Goal: Task Accomplishment & Management: Use online tool/utility

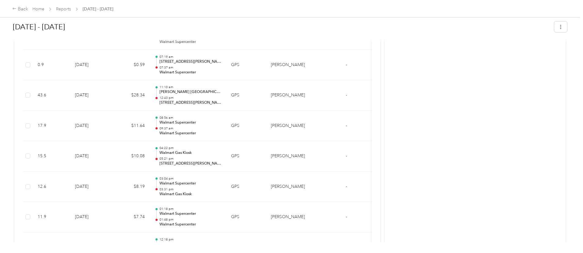
scroll to position [479, 0]
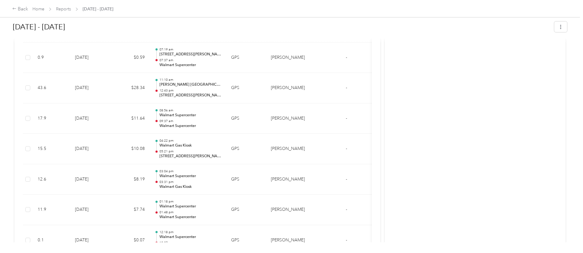
drag, startPoint x: 531, startPoint y: 118, endPoint x: 556, endPoint y: 113, distance: 25.6
click at [556, 113] on div "Back Home Reports [DATE] - [DATE] [DATE] - [DATE] Paid Paid View activity & com…" at bounding box center [290, 126] width 580 height 253
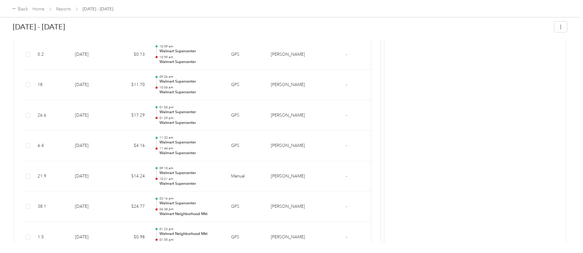
scroll to position [912, 0]
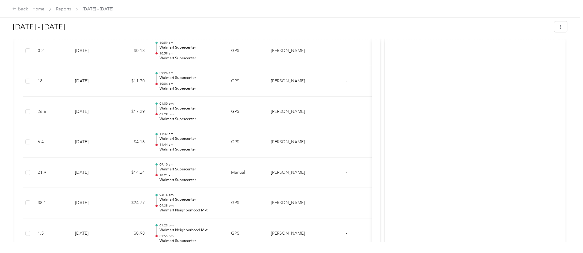
drag, startPoint x: 531, startPoint y: 193, endPoint x: 538, endPoint y: 204, distance: 12.9
click at [538, 204] on div "Back Home Reports [DATE] - [DATE] [DATE] - [DATE] Paid Paid View activity & com…" at bounding box center [290, 126] width 580 height 253
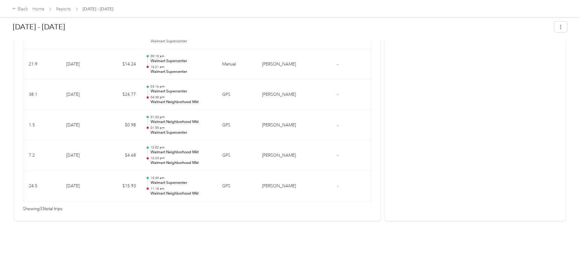
scroll to position [0, 0]
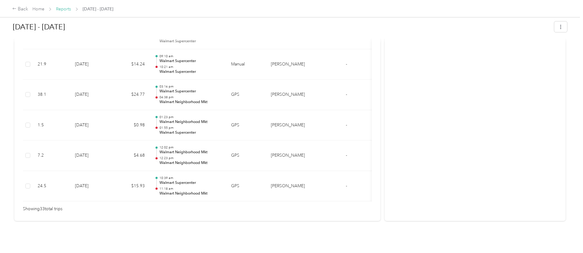
click at [71, 7] on link "Reports" at bounding box center [63, 8] width 15 height 5
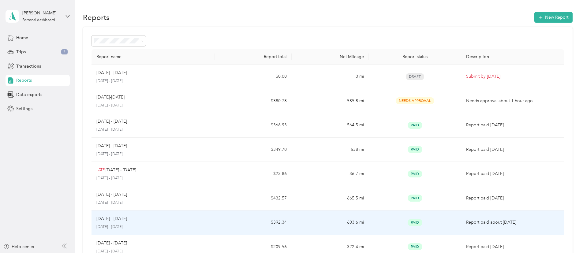
click at [176, 214] on td "[DATE] - [DATE] [DATE] - [DATE]" at bounding box center [153, 223] width 123 height 24
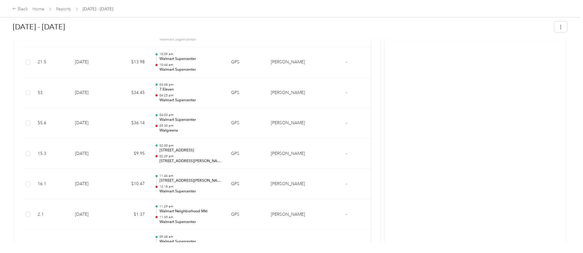
scroll to position [1175, 0]
click at [534, 167] on div "[DATE] - [DATE] Paid Paid View activity & comments Report Summary Mileage Total…" at bounding box center [290, 121] width 580 height 242
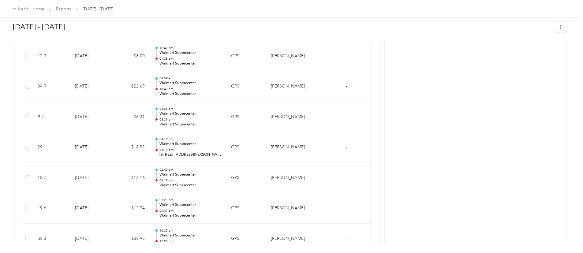
scroll to position [1458, 0]
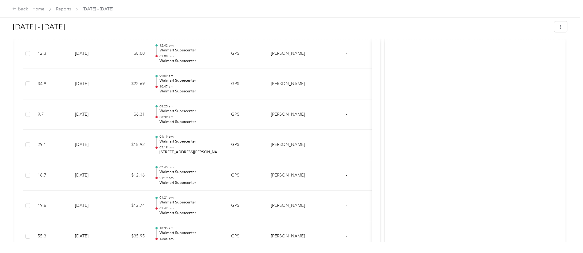
drag, startPoint x: 531, startPoint y: 202, endPoint x: 527, endPoint y: 215, distance: 13.8
click at [527, 215] on div "[DATE] - [DATE] Paid Paid View activity & comments Report Summary Mileage Total…" at bounding box center [290, 121] width 580 height 242
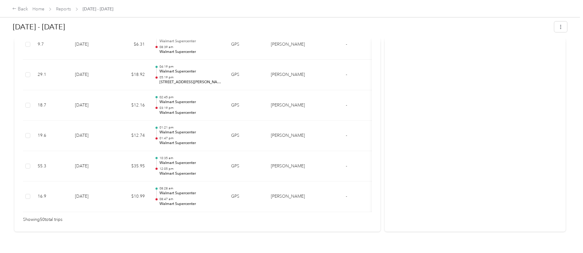
scroll to position [1543, 0]
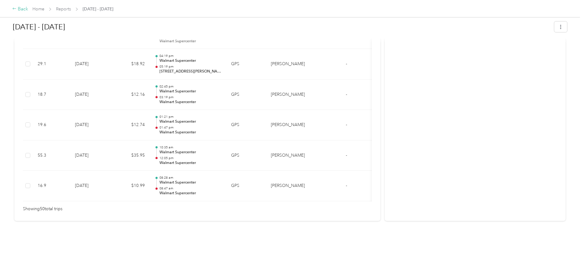
click at [28, 10] on div "Back" at bounding box center [20, 9] width 16 height 7
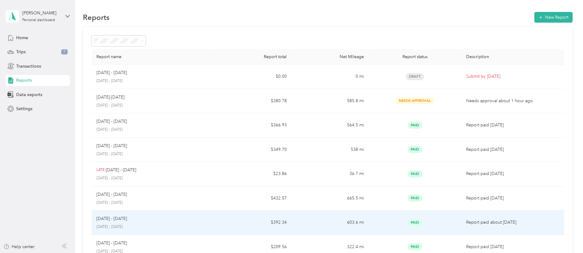
click at [201, 212] on td "[DATE] - [DATE] [DATE] - [DATE]" at bounding box center [153, 223] width 123 height 24
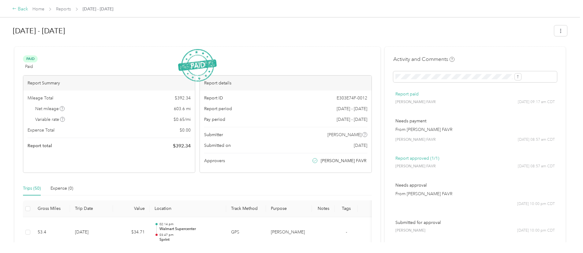
click at [28, 6] on div "Back" at bounding box center [20, 9] width 16 height 7
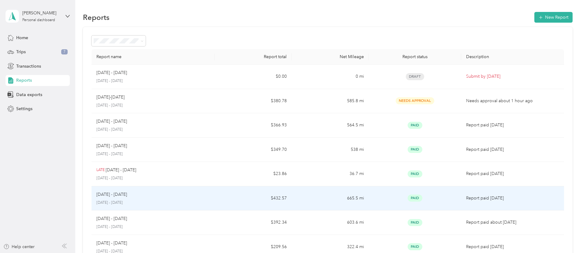
click at [251, 197] on td "$432.57" at bounding box center [253, 198] width 77 height 24
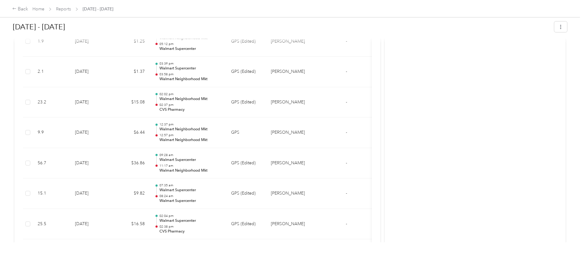
scroll to position [331, 0]
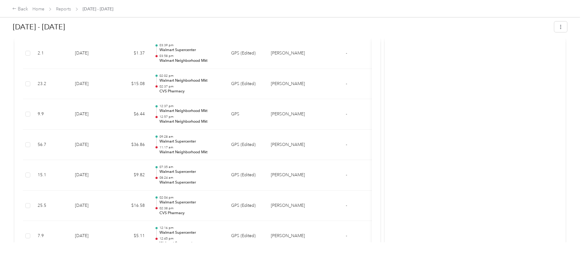
drag, startPoint x: 531, startPoint y: 54, endPoint x: 574, endPoint y: 79, distance: 49.7
click at [574, 79] on div "Back Home Reports [DATE] - [DATE] [DATE] - [DATE] Paid Paid View activity & com…" at bounding box center [290, 126] width 580 height 253
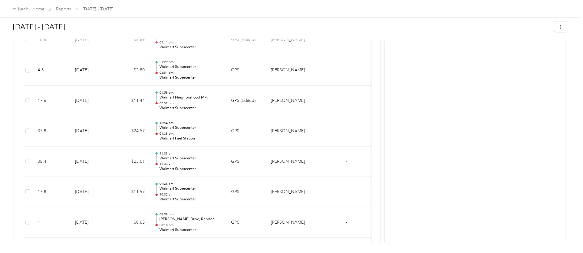
scroll to position [685, 0]
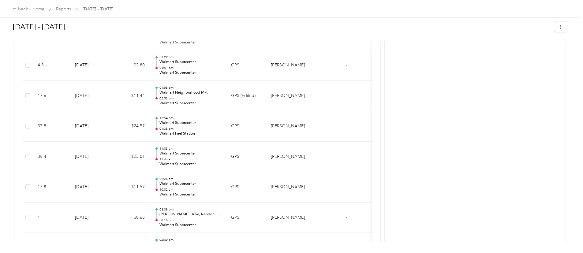
drag, startPoint x: 529, startPoint y: 111, endPoint x: 546, endPoint y: 128, distance: 24.7
click at [546, 128] on div "Back Home Reports [DATE] - [DATE] [DATE] - [DATE] Paid Paid View activity & com…" at bounding box center [290, 126] width 580 height 253
click at [425, 135] on div "Activity and Comments Report paid [PERSON_NAME] FAVR [DATE] 03:30 pm CDT Needs …" at bounding box center [475, 234] width 181 height 1744
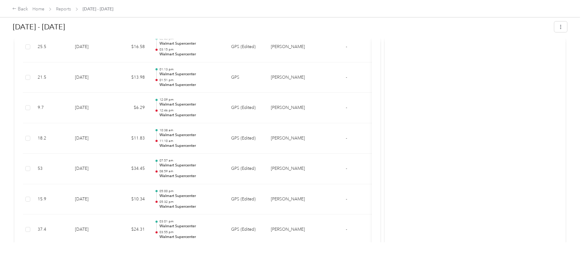
scroll to position [888, 0]
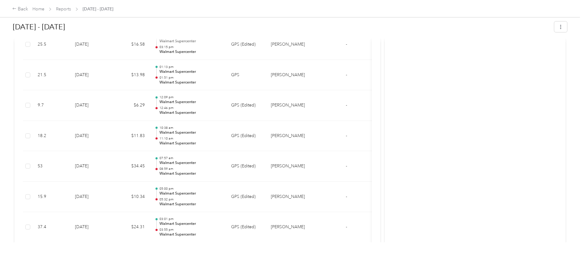
drag, startPoint x: 531, startPoint y: 137, endPoint x: 542, endPoint y: 150, distance: 17.1
click at [542, 150] on div "Back Home Reports [DATE] - [DATE] [DATE] - [DATE] Paid Paid View activity & com…" at bounding box center [290, 126] width 580 height 253
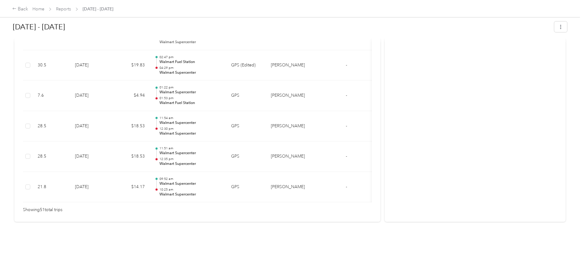
scroll to position [1583, 0]
click at [28, 8] on div "Back" at bounding box center [20, 9] width 16 height 7
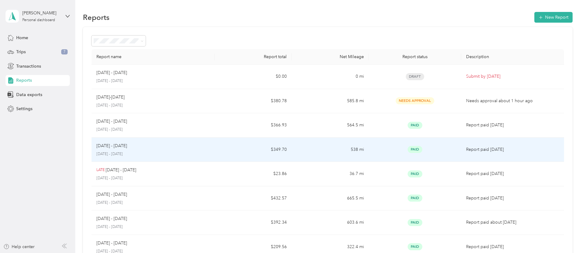
click at [246, 148] on td "$349.70" at bounding box center [253, 150] width 77 height 24
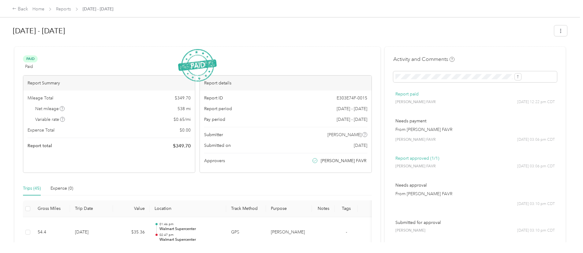
click at [535, 26] on div "Back Home Reports [DATE] - [DATE] [DATE] - [DATE] Paid Paid View activity & com…" at bounding box center [290, 126] width 580 height 253
click at [28, 11] on div "Back" at bounding box center [20, 9] width 16 height 7
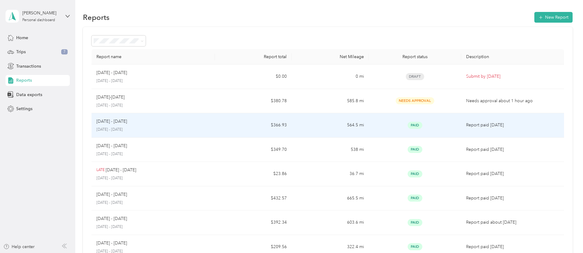
click at [174, 120] on div "[DATE] - [DATE]" at bounding box center [153, 121] width 114 height 7
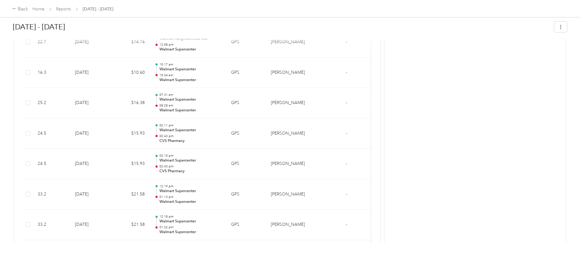
scroll to position [901, 0]
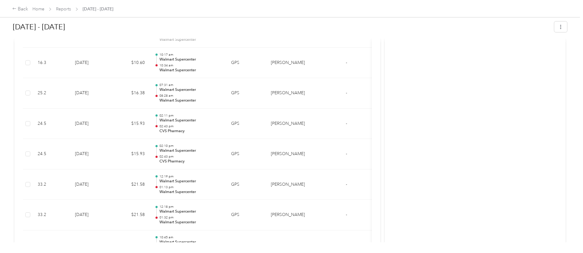
drag, startPoint x: 533, startPoint y: 139, endPoint x: 547, endPoint y: 67, distance: 73.6
click at [547, 67] on div "Back Home Reports [DATE] - [DATE] [DATE] - [DATE] Paid Paid View activity & com…" at bounding box center [290, 126] width 580 height 253
drag, startPoint x: 537, startPoint y: 130, endPoint x: 530, endPoint y: 133, distance: 7.2
click at [530, 133] on div "Back Home Reports [DATE] - [DATE] [DATE] - [DATE] Paid Paid View activity & com…" at bounding box center [290, 126] width 580 height 253
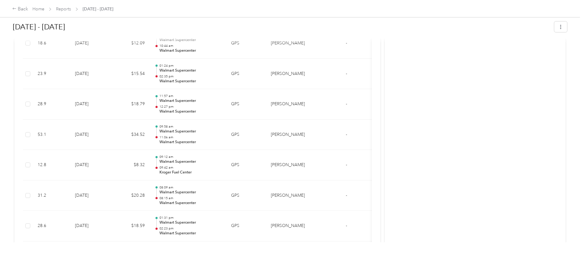
scroll to position [0, 0]
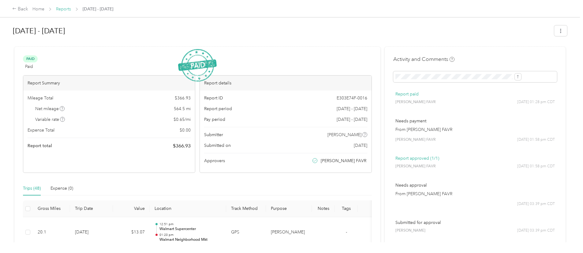
click at [71, 10] on link "Reports" at bounding box center [63, 8] width 15 height 5
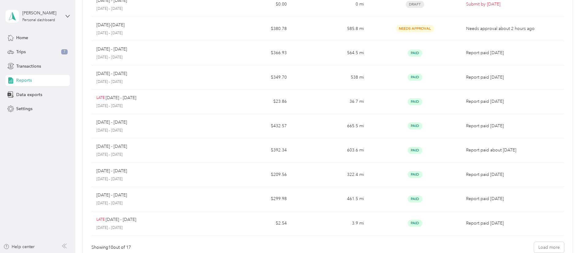
scroll to position [71, 0]
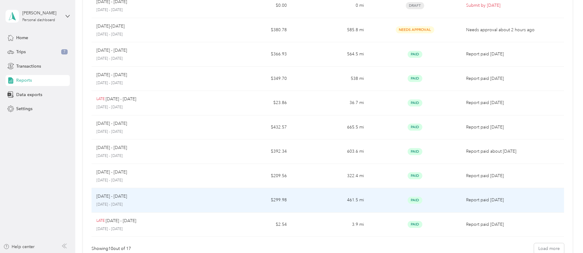
click at [141, 205] on p "[DATE] - [DATE]" at bounding box center [153, 205] width 114 height 6
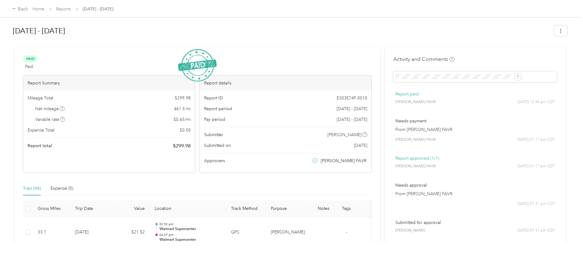
click at [70, 208] on th "Gross Miles" at bounding box center [51, 208] width 37 height 17
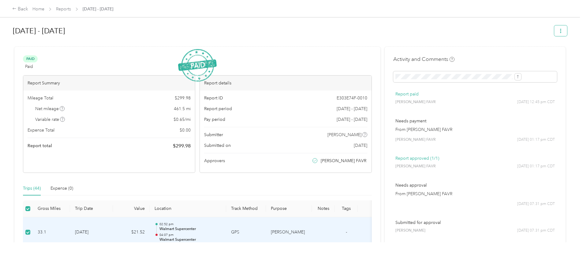
click at [554, 30] on button "button" at bounding box center [560, 30] width 13 height 11
click at [388, 20] on div "[DATE] - [DATE] Paid Paid View activity & comments Report Summary Mileage Total…" at bounding box center [290, 121] width 580 height 242
click at [44, 7] on link "Home" at bounding box center [38, 8] width 12 height 5
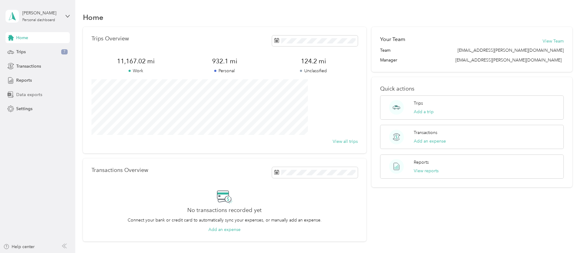
click at [29, 96] on span "Data exports" at bounding box center [29, 95] width 26 height 6
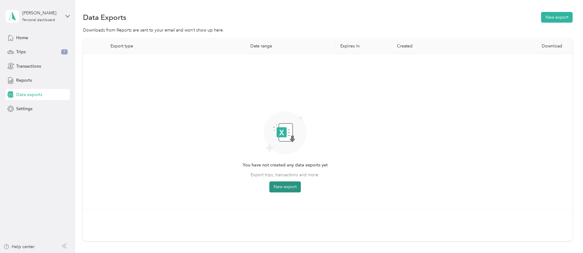
click at [301, 189] on button "New export" at bounding box center [285, 187] width 32 height 11
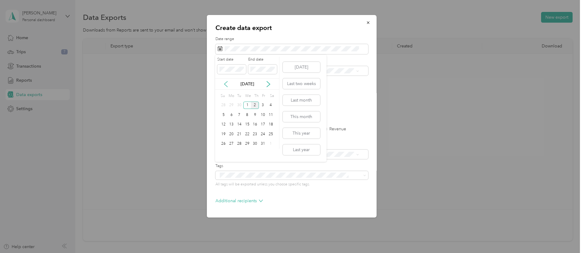
click at [224, 82] on icon at bounding box center [226, 84] width 6 height 6
click at [225, 104] on div "1" at bounding box center [224, 106] width 8 height 8
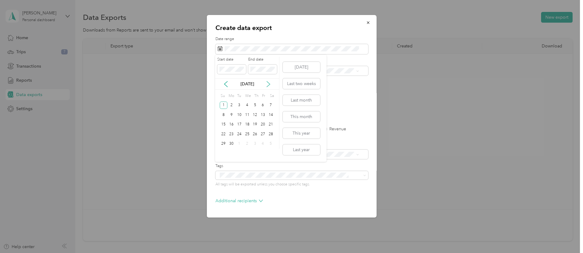
click at [270, 84] on icon at bounding box center [268, 84] width 6 height 6
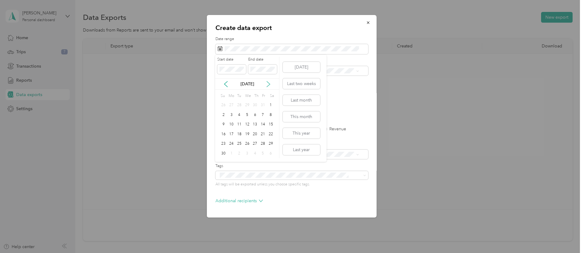
click at [270, 84] on icon at bounding box center [268, 84] width 6 height 6
click at [227, 84] on icon at bounding box center [226, 84] width 6 height 6
click at [77, 120] on div at bounding box center [291, 126] width 583 height 253
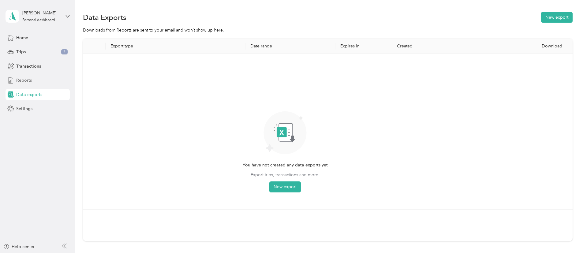
click at [22, 80] on span "Reports" at bounding box center [24, 80] width 16 height 6
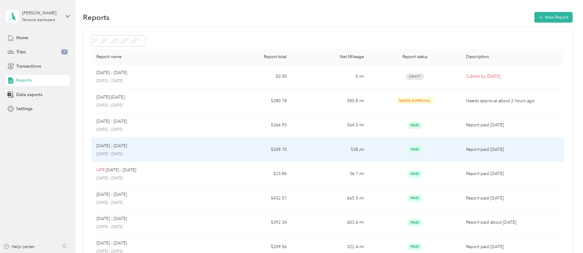
click at [152, 152] on p "[DATE] - [DATE]" at bounding box center [153, 155] width 114 height 6
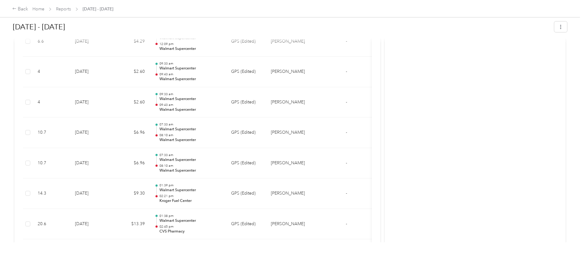
scroll to position [36, 0]
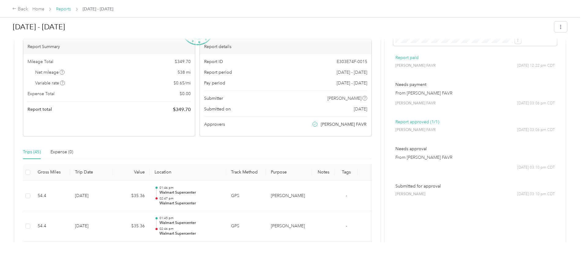
click at [71, 10] on link "Reports" at bounding box center [63, 8] width 15 height 5
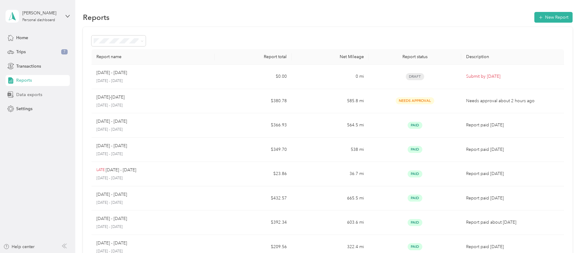
click at [40, 97] on span "Data exports" at bounding box center [29, 95] width 26 height 6
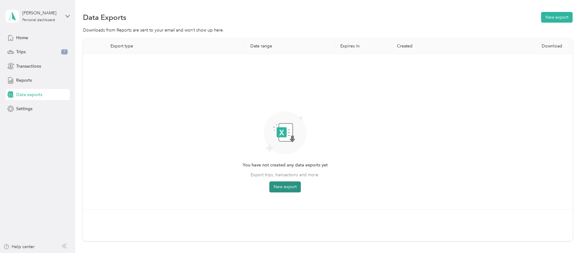
click at [301, 183] on button "New export" at bounding box center [285, 187] width 32 height 11
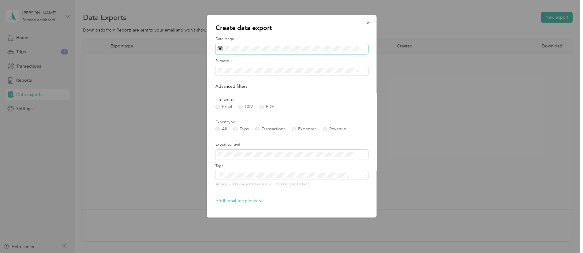
click at [301, 49] on div "Date range" at bounding box center [291, 45] width 153 height 18
click at [226, 82] on icon at bounding box center [225, 84] width 3 height 6
click at [227, 84] on icon at bounding box center [226, 84] width 6 height 6
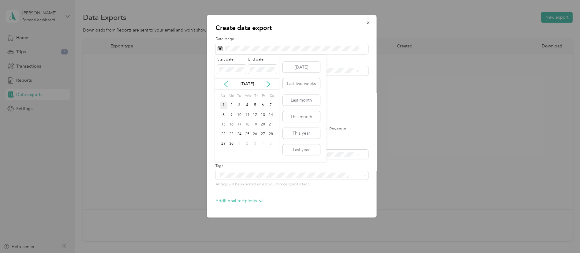
click at [223, 105] on div "1" at bounding box center [224, 106] width 8 height 8
click at [266, 81] on icon at bounding box center [268, 84] width 6 height 6
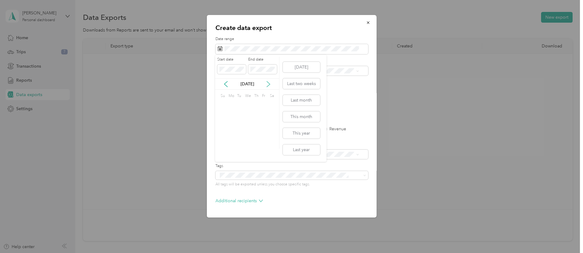
click at [266, 81] on icon at bounding box center [268, 84] width 6 height 6
click at [226, 83] on icon at bounding box center [225, 84] width 3 height 6
click at [266, 84] on icon at bounding box center [268, 84] width 6 height 6
click at [226, 84] on icon at bounding box center [226, 84] width 6 height 6
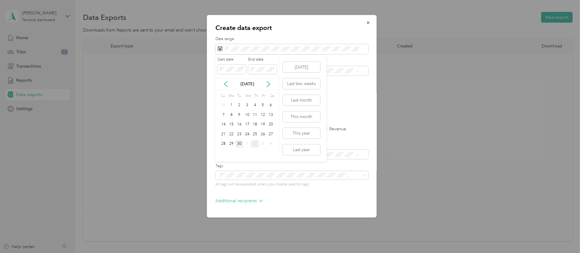
click at [238, 141] on div "30" at bounding box center [239, 144] width 8 height 8
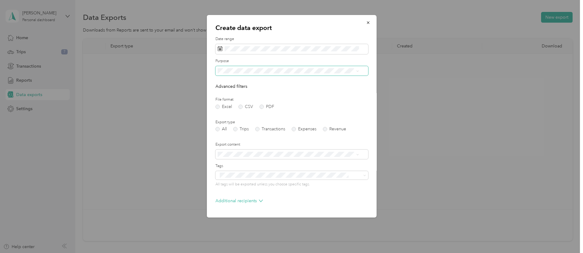
click at [234, 74] on span at bounding box center [291, 71] width 153 height 10
drag, startPoint x: 260, startPoint y: 64, endPoint x: 343, endPoint y: 74, distance: 84.1
click at [343, 74] on div "Purpose" at bounding box center [291, 66] width 153 height 17
click at [361, 73] on span at bounding box center [291, 71] width 153 height 10
click at [358, 71] on icon at bounding box center [357, 71] width 3 height 3
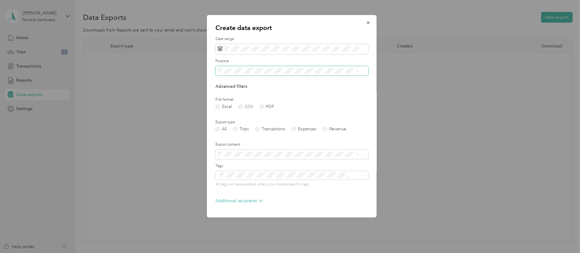
click at [254, 93] on li "[PERSON_NAME]" at bounding box center [288, 89] width 146 height 11
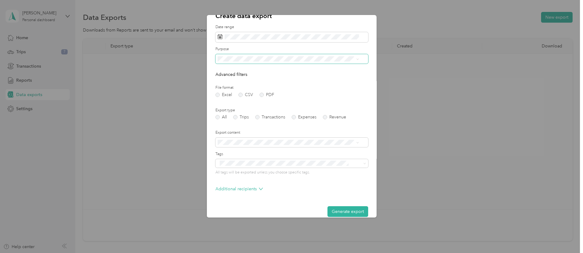
scroll to position [20, 0]
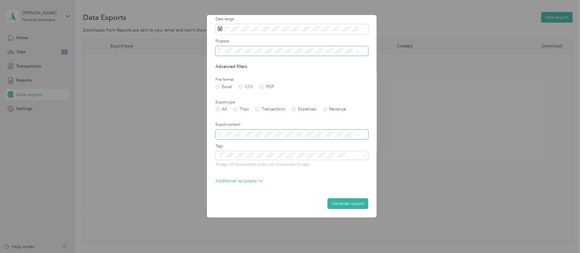
click at [248, 131] on span at bounding box center [291, 135] width 153 height 10
click at [361, 133] on span at bounding box center [291, 135] width 153 height 10
click at [358, 134] on icon at bounding box center [357, 134] width 2 height 1
click at [354, 126] on label "Export content" at bounding box center [291, 125] width 153 height 6
click at [349, 205] on button "Generate export" at bounding box center [347, 203] width 41 height 11
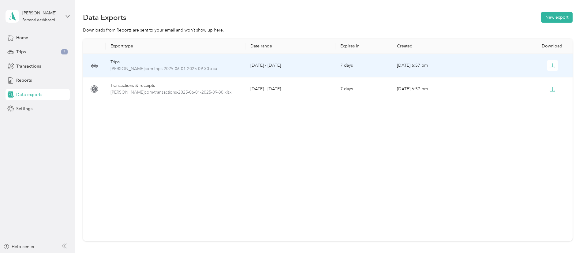
click at [182, 62] on div "Trips" at bounding box center [176, 62] width 130 height 7
click at [550, 63] on icon "button" at bounding box center [553, 66] width 6 height 6
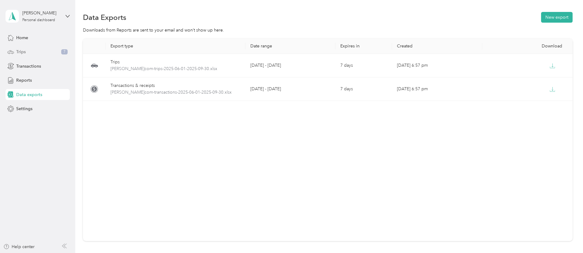
click at [34, 53] on div "Trips 7" at bounding box center [38, 52] width 64 height 11
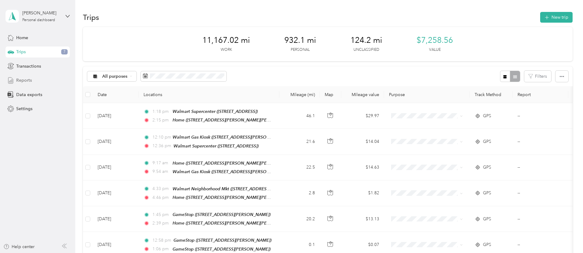
click at [25, 80] on span "Reports" at bounding box center [24, 80] width 16 height 6
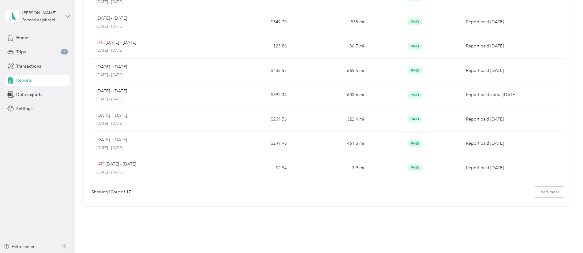
scroll to position [129, 0]
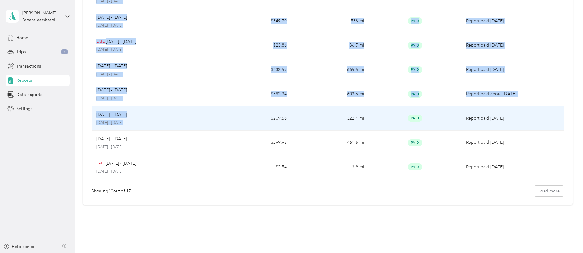
drag, startPoint x: 127, startPoint y: 16, endPoint x: 241, endPoint y: 126, distance: 158.9
click at [241, 126] on div "Report name Report total Net Mileage Report status Description [DATE] - [DATE] …" at bounding box center [328, 51] width 490 height 307
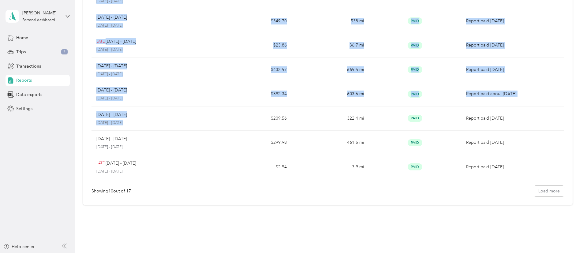
click at [120, 13] on div "Report name Report total Net Mileage Report status Description [DATE] - [DATE] …" at bounding box center [328, 51] width 490 height 307
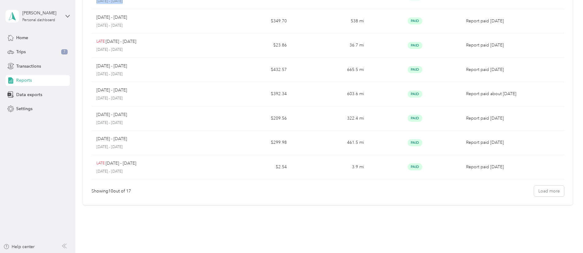
drag, startPoint x: 132, startPoint y: 19, endPoint x: 105, endPoint y: 18, distance: 27.3
click at [105, 18] on div "Report name Report total Net Mileage Report status Description [DATE] - [DATE] …" at bounding box center [328, 51] width 490 height 307
click at [123, 14] on div "Report name Report total Net Mileage Report status Description [DATE] - [DATE] …" at bounding box center [328, 51] width 490 height 307
drag, startPoint x: 123, startPoint y: 19, endPoint x: 124, endPoint y: 8, distance: 11.1
click at [124, 8] on div "Report name Report total Net Mileage Report status Description [DATE] - [DATE] …" at bounding box center [328, 51] width 490 height 307
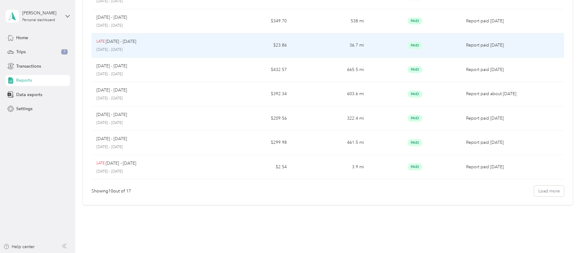
drag, startPoint x: 128, startPoint y: 19, endPoint x: 196, endPoint y: 42, distance: 71.4
click at [196, 42] on div "Report name Report total Net Mileage Report status Description [DATE] - [DATE] …" at bounding box center [328, 51] width 490 height 307
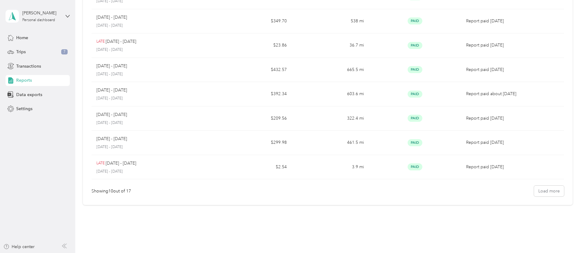
click at [128, 12] on div "Report name Report total Net Mileage Report status Description [DATE] - [DATE] …" at bounding box center [328, 51] width 490 height 307
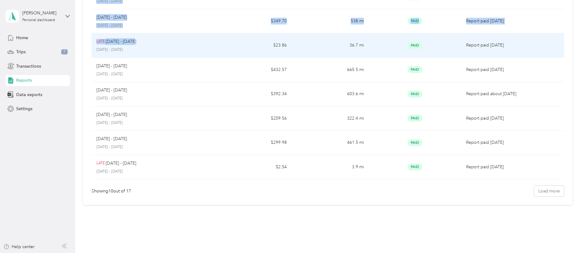
drag, startPoint x: 130, startPoint y: 18, endPoint x: 171, endPoint y: 39, distance: 46.0
click at [171, 39] on div "Report name Report total Net Mileage Report status Description [DATE] - [DATE] …" at bounding box center [328, 51] width 490 height 307
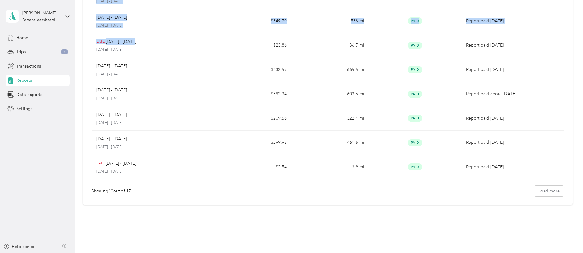
click at [126, 14] on div "Report name Report total Net Mileage Report status Description [DATE] - [DATE] …" at bounding box center [328, 51] width 490 height 307
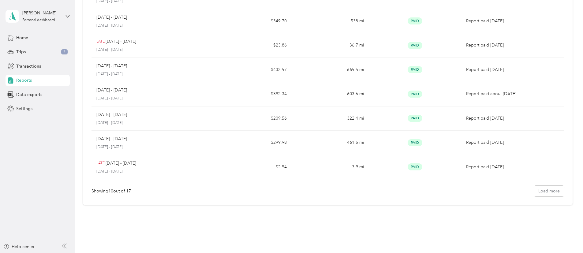
click at [126, 14] on div "Report name Report total Net Mileage Report status Description [DATE] - [DATE] …" at bounding box center [328, 51] width 490 height 307
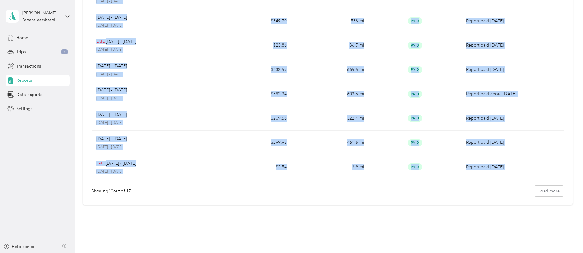
drag, startPoint x: 126, startPoint y: 14, endPoint x: 126, endPoint y: 21, distance: 6.7
click at [126, 21] on div "Report name Report total Net Mileage Report status Description [DATE] - [DATE] …" at bounding box center [328, 51] width 490 height 307
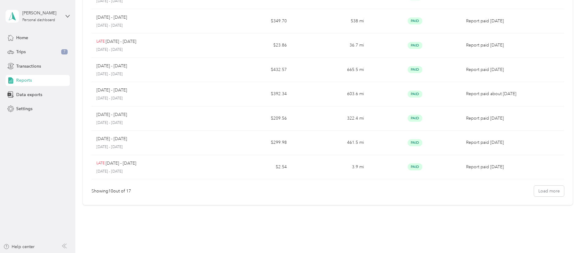
drag, startPoint x: 109, startPoint y: 18, endPoint x: 108, endPoint y: 58, distance: 40.1
click at [108, 58] on div "Report name Report total Net Mileage Report status Description [DATE] - [DATE] …" at bounding box center [328, 51] width 490 height 307
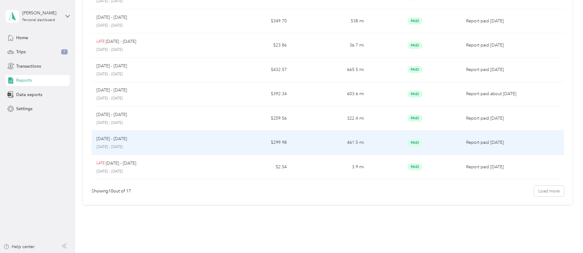
drag, startPoint x: 126, startPoint y: 19, endPoint x: 515, endPoint y: 142, distance: 408.3
click at [515, 142] on div "Report name Report total Net Mileage Report status Description [DATE] - [DATE] …" at bounding box center [328, 51] width 490 height 307
